Goal: Transaction & Acquisition: Subscribe to service/newsletter

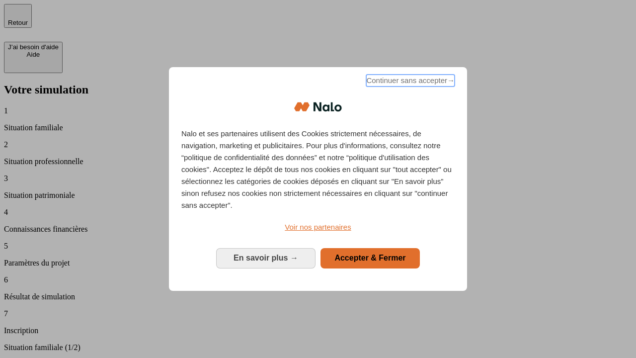
click at [410, 82] on span "Continuer sans accepter →" at bounding box center [410, 81] width 88 height 12
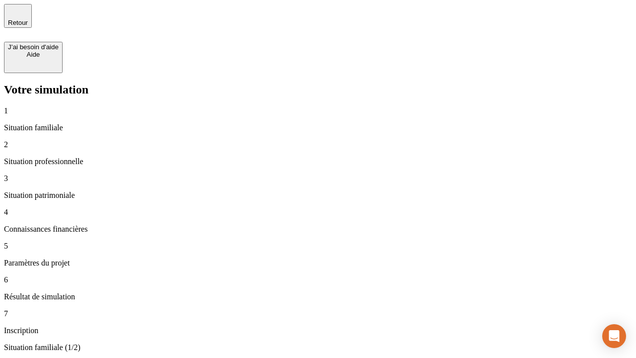
type input "30 000"
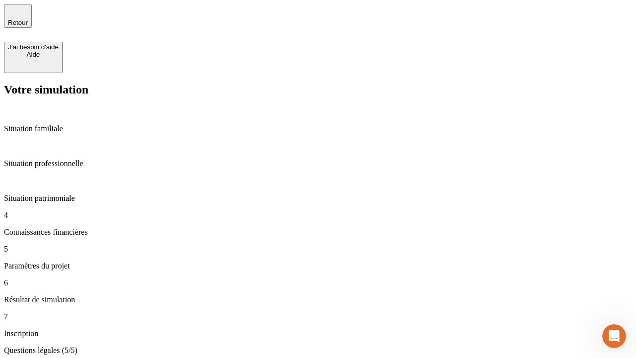
type input "25"
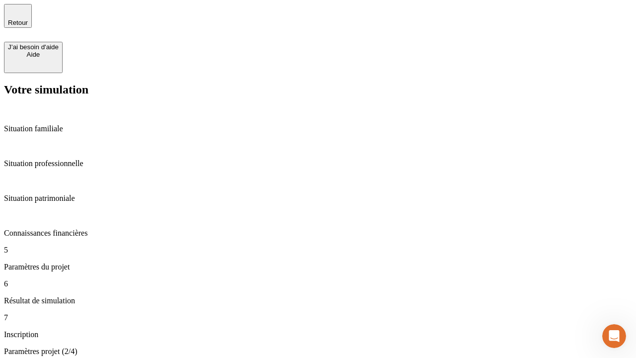
type input "64"
type input "1 000"
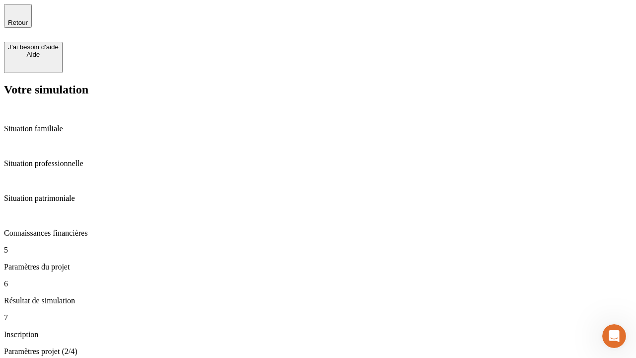
type input "640"
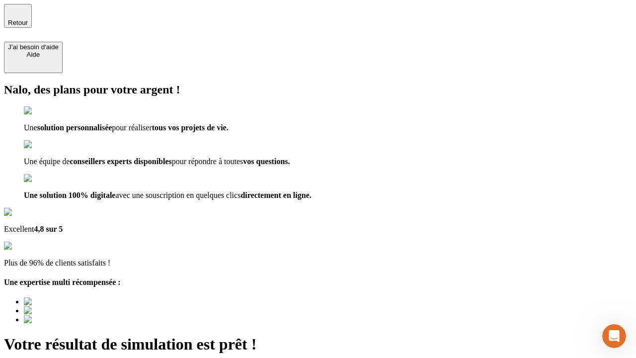
type input "[EMAIL_ADDRESS][PERSON_NAME][DOMAIN_NAME]"
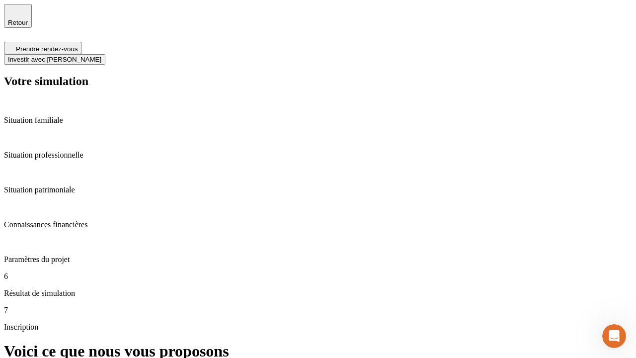
click at [101, 56] on span "Investir avec [PERSON_NAME]" at bounding box center [54, 59] width 93 height 7
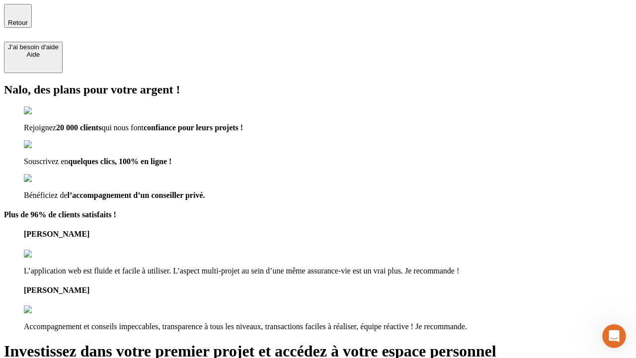
type input "[EMAIL_ADDRESS][PERSON_NAME][DOMAIN_NAME]"
